Goal: Transaction & Acquisition: Download file/media

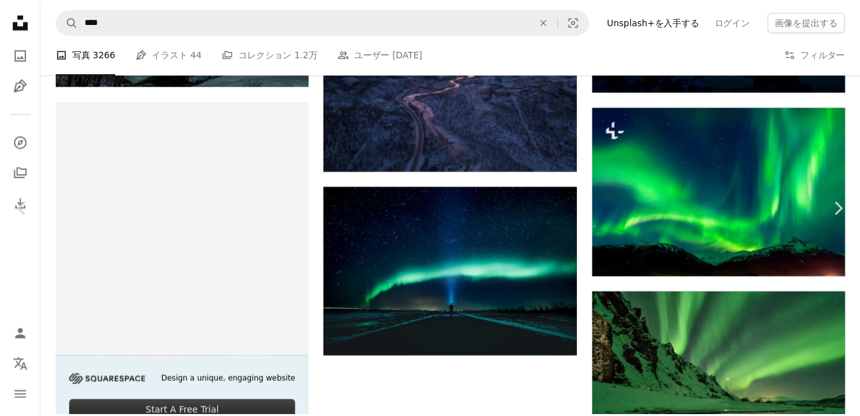
scroll to position [3227, 0]
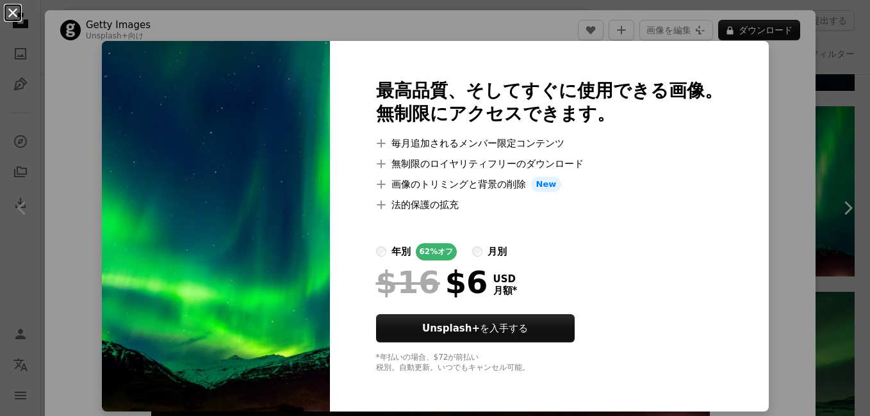
click at [13, 10] on button "An X shape" at bounding box center [12, 12] width 15 height 15
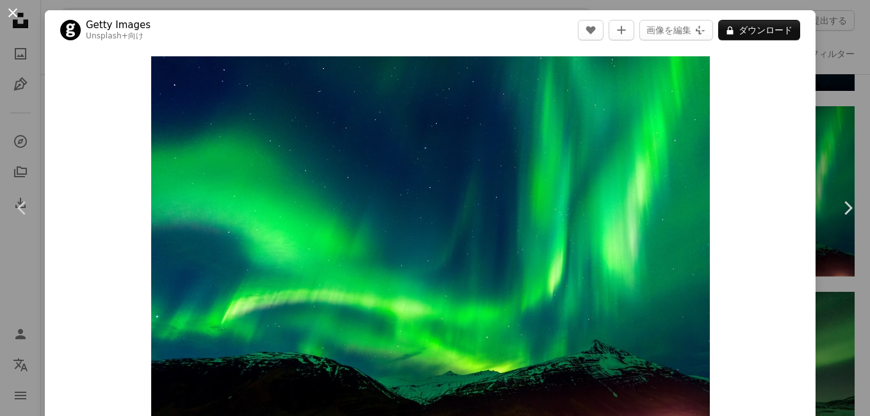
click at [11, 14] on button "An X shape" at bounding box center [12, 12] width 15 height 15
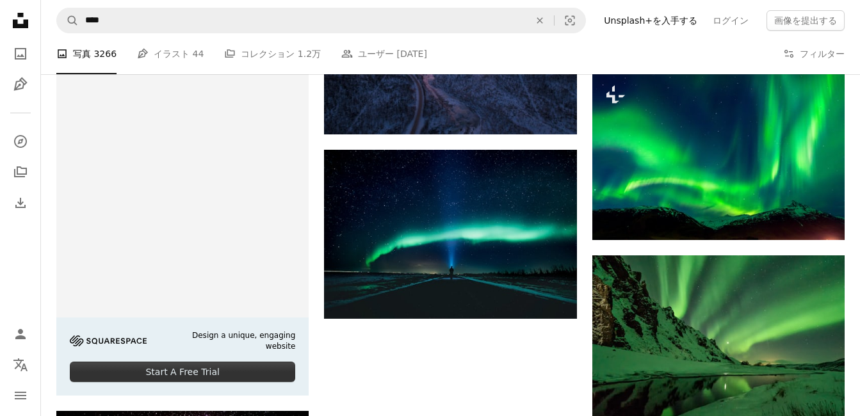
scroll to position [2864, 0]
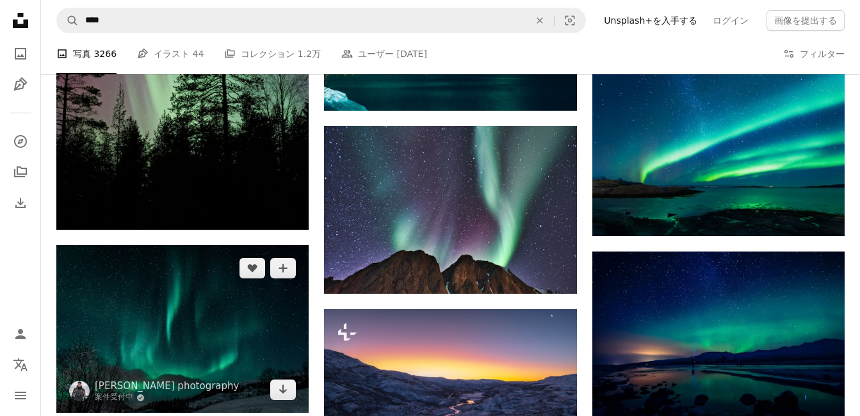
click at [237, 311] on img at bounding box center [182, 329] width 252 height 168
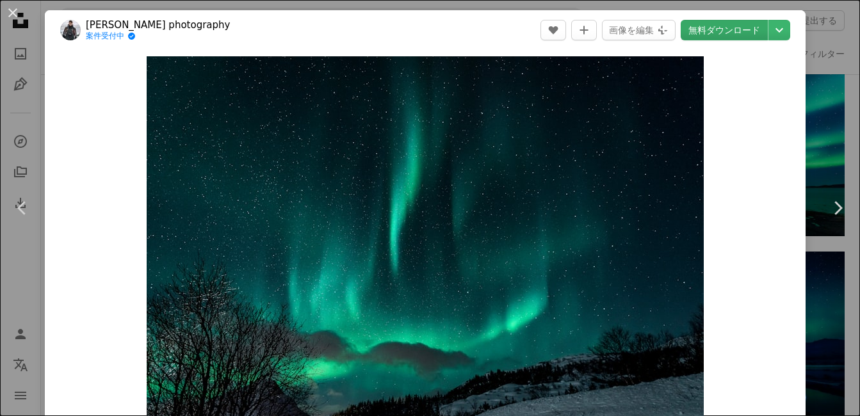
click at [735, 27] on link "無料ダウンロード" at bounding box center [724, 30] width 87 height 20
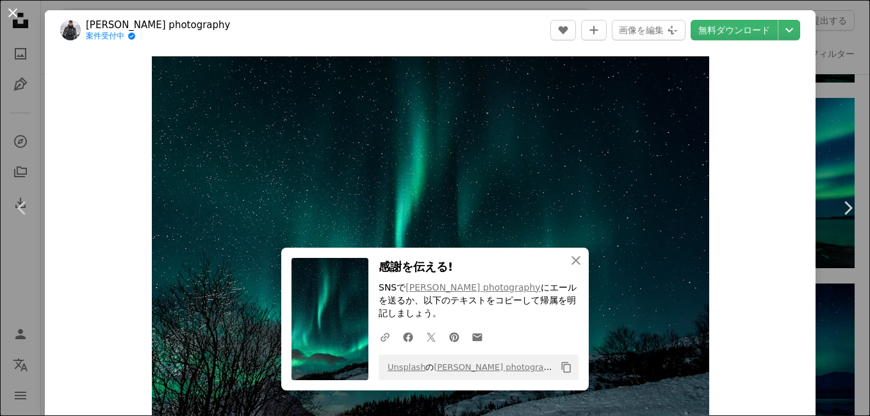
click at [14, 12] on button "An X shape" at bounding box center [12, 12] width 15 height 15
